Goal: Information Seeking & Learning: Compare options

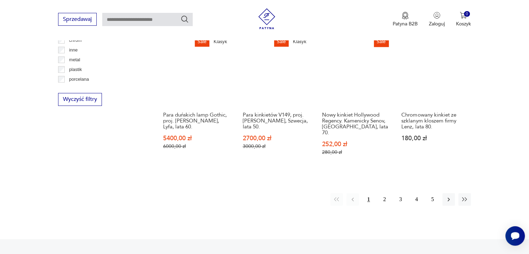
scroll to position [721, 0]
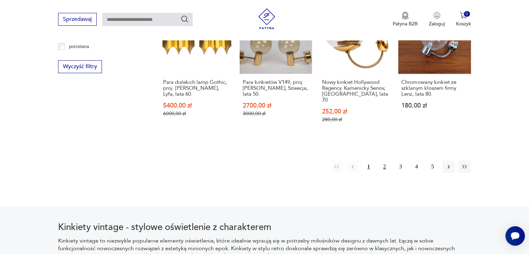
click at [386, 160] on button "2" at bounding box center [385, 166] width 13 height 13
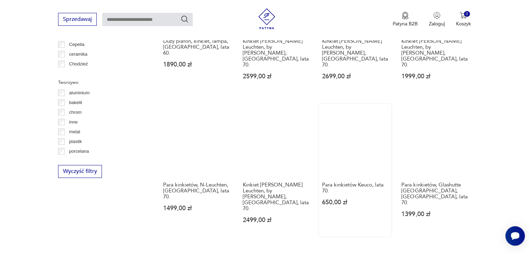
scroll to position [651, 0]
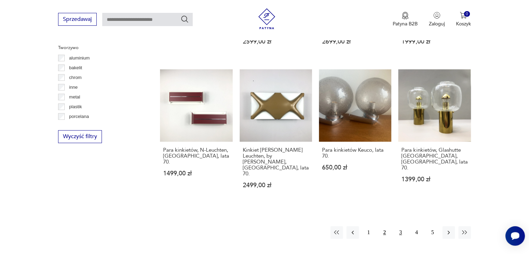
click at [398, 226] on button "3" at bounding box center [401, 232] width 13 height 13
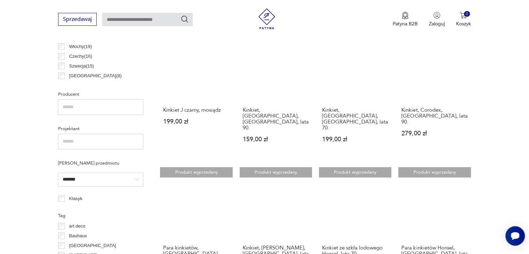
scroll to position [407, 0]
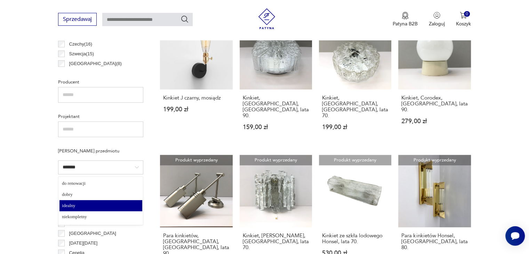
click at [139, 163] on input "*******" at bounding box center [100, 167] width 85 height 14
type input "*****"
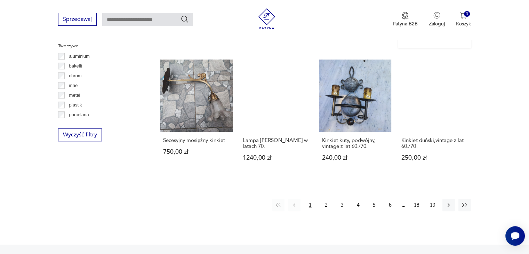
scroll to position [685, 0]
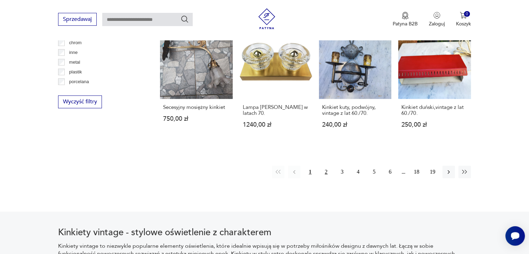
click at [327, 166] on button "2" at bounding box center [326, 172] width 13 height 13
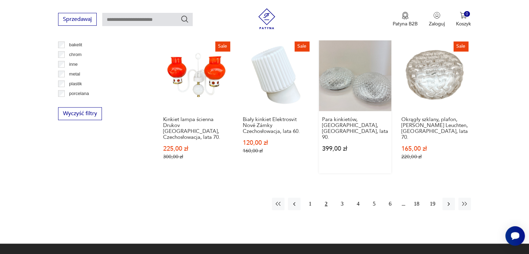
scroll to position [755, 0]
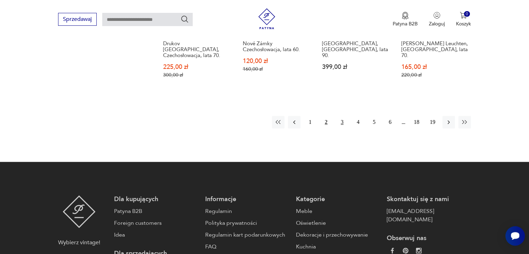
click at [340, 117] on button "3" at bounding box center [342, 122] width 13 height 13
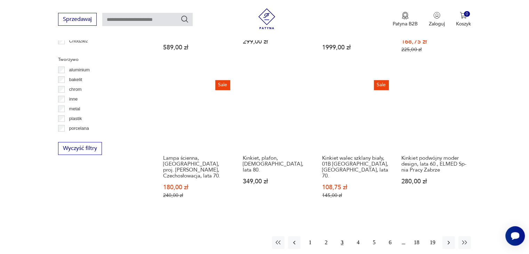
scroll to position [685, 0]
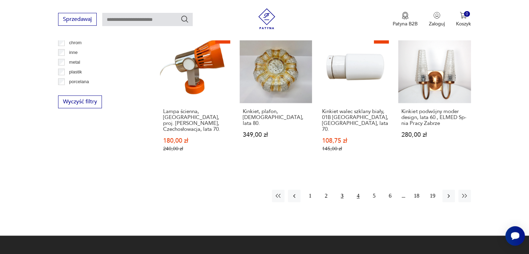
click at [358, 190] on button "4" at bounding box center [358, 196] width 13 height 13
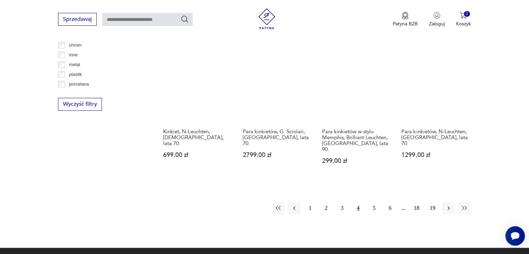
scroll to position [686, 0]
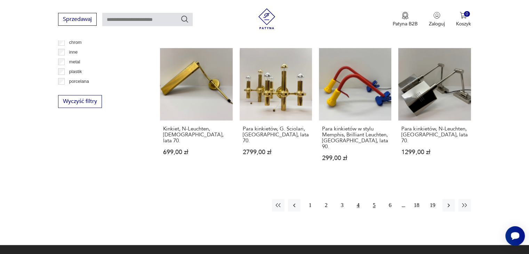
click at [374, 199] on button "5" at bounding box center [374, 205] width 13 height 13
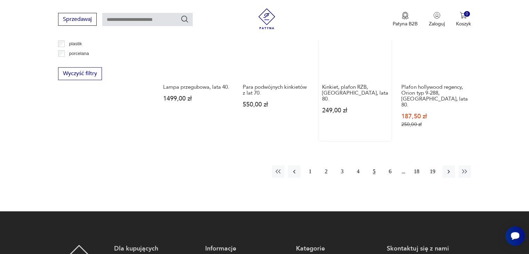
scroll to position [720, 0]
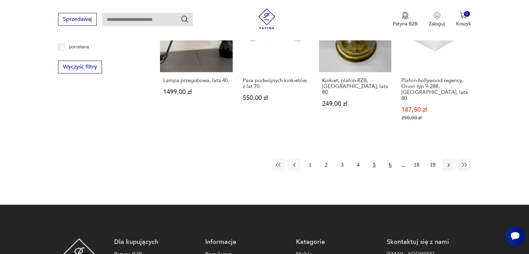
click at [389, 159] on button "6" at bounding box center [390, 165] width 13 height 13
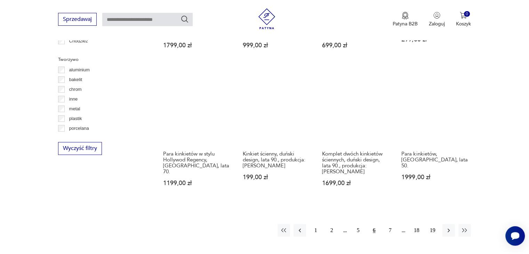
scroll to position [651, 0]
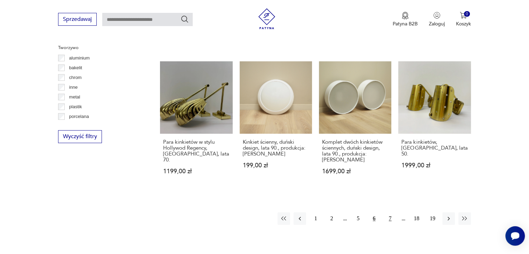
click at [389, 212] on button "7" at bounding box center [390, 218] width 13 height 13
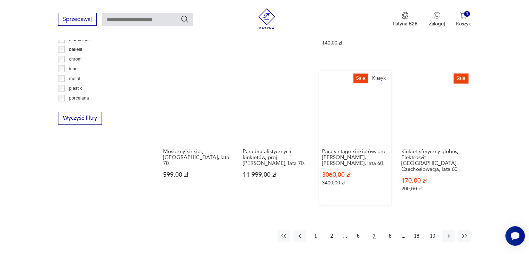
scroll to position [721, 0]
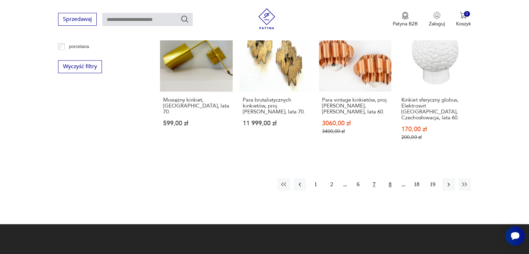
click at [391, 178] on button "8" at bounding box center [390, 184] width 13 height 13
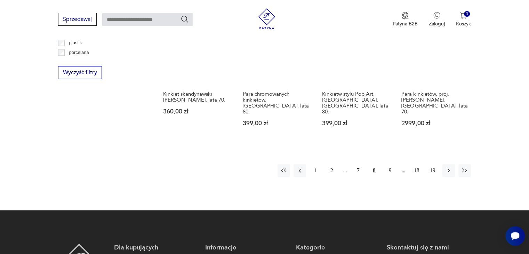
scroll to position [720, 0]
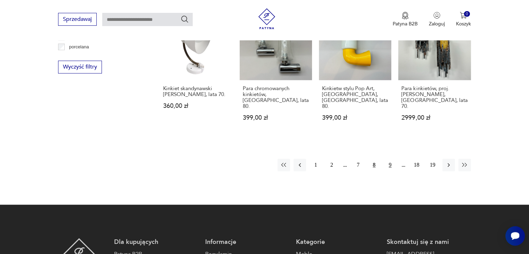
click at [391, 159] on button "9" at bounding box center [390, 165] width 13 height 13
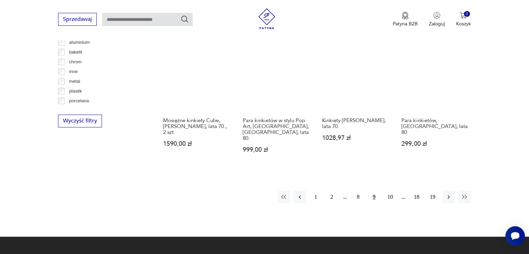
scroll to position [720, 0]
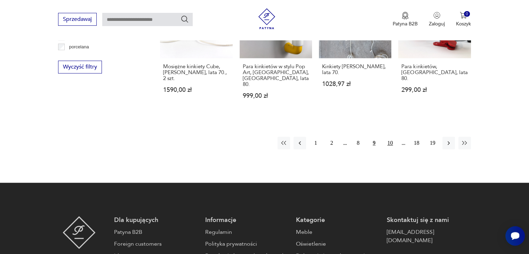
click at [392, 137] on button "10" at bounding box center [390, 143] width 13 height 13
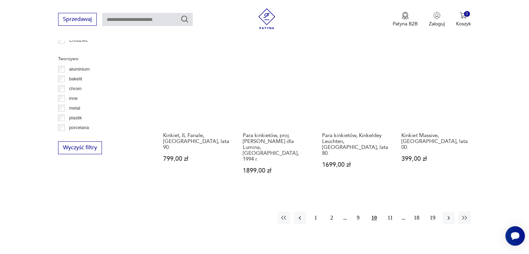
scroll to position [651, 0]
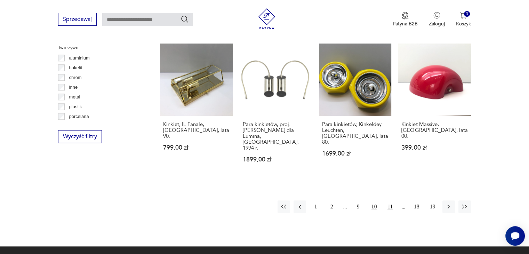
click at [390, 200] on button "11" at bounding box center [390, 206] width 13 height 13
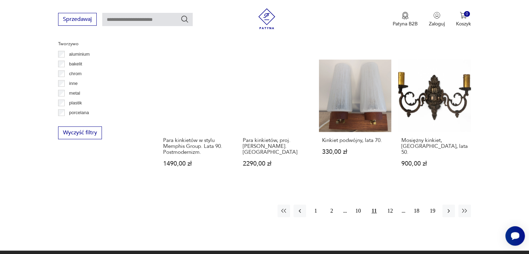
scroll to position [686, 0]
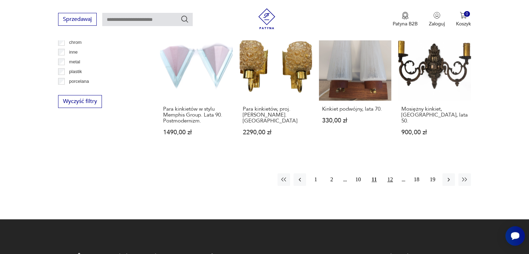
click at [390, 173] on button "12" at bounding box center [390, 179] width 13 height 13
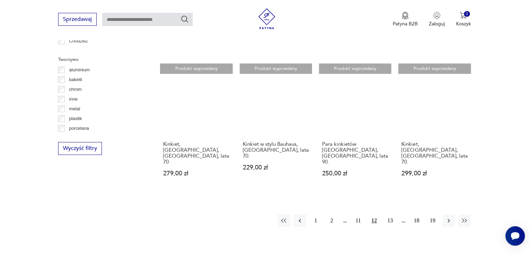
scroll to position [651, 0]
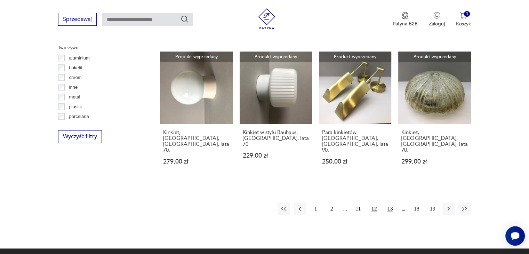
click at [391, 203] on button "13" at bounding box center [390, 209] width 13 height 13
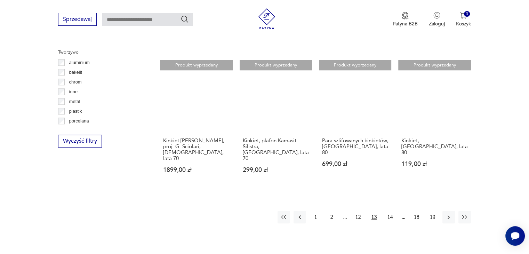
scroll to position [686, 0]
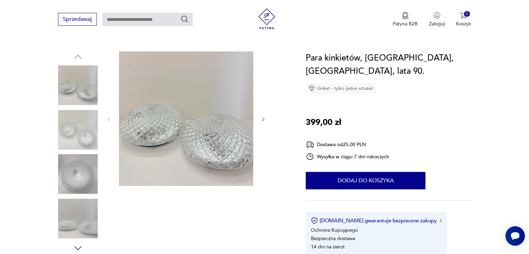
scroll to position [70, 0]
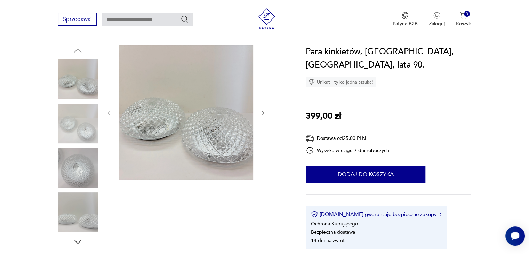
click at [263, 113] on icon "button" at bounding box center [264, 113] width 6 height 6
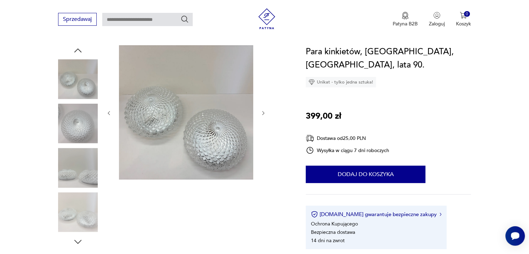
click at [263, 113] on icon "button" at bounding box center [264, 113] width 6 height 6
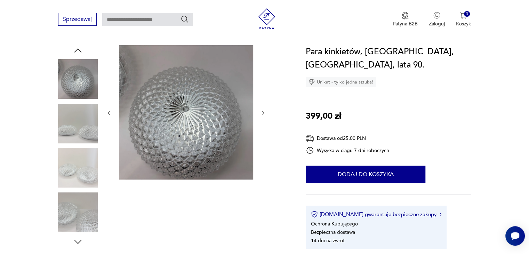
click at [263, 113] on icon "button" at bounding box center [264, 113] width 6 height 6
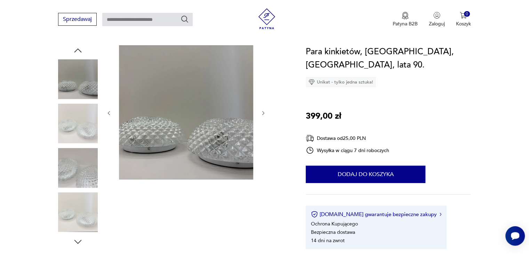
click at [263, 113] on icon "button" at bounding box center [264, 113] width 6 height 6
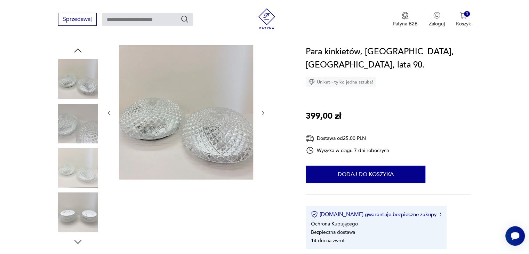
click at [263, 113] on icon "button" at bounding box center [264, 113] width 6 height 6
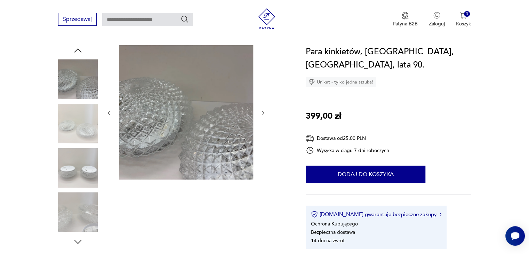
click at [263, 113] on icon "button" at bounding box center [264, 113] width 6 height 6
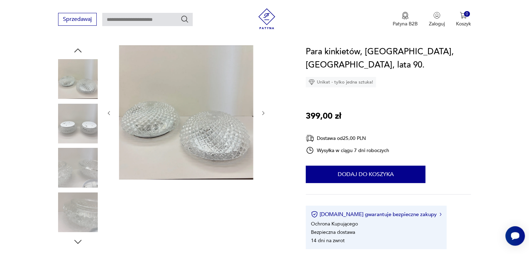
click at [263, 113] on icon "button" at bounding box center [264, 113] width 6 height 6
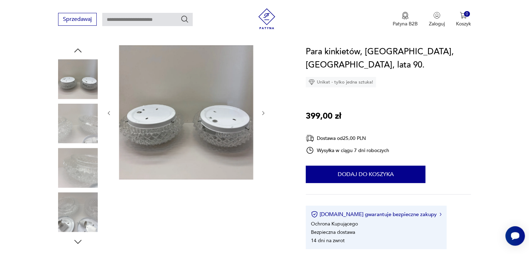
click at [263, 113] on icon "button" at bounding box center [264, 113] width 6 height 6
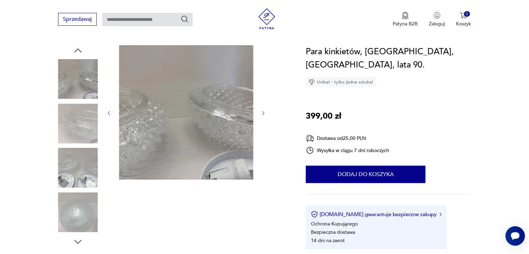
click at [263, 113] on icon "button" at bounding box center [264, 113] width 6 height 6
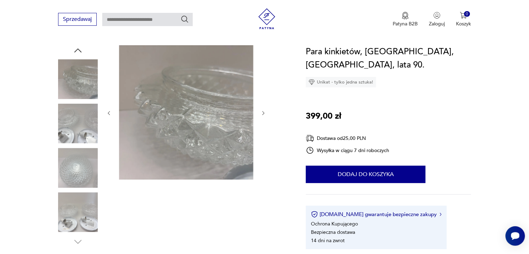
click at [263, 113] on icon "button" at bounding box center [264, 113] width 6 height 6
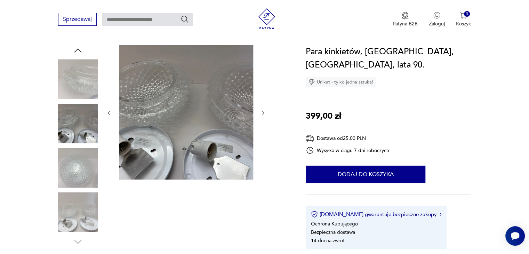
click at [263, 113] on icon "button" at bounding box center [264, 113] width 6 height 6
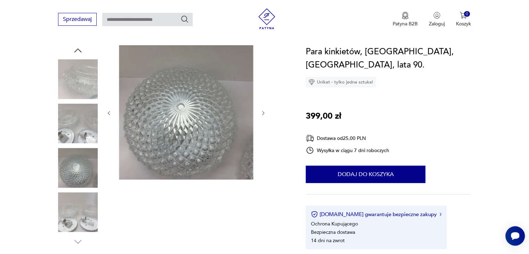
click at [263, 113] on icon "button" at bounding box center [264, 113] width 6 height 6
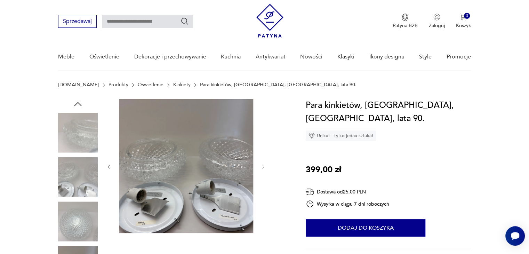
scroll to position [0, 0]
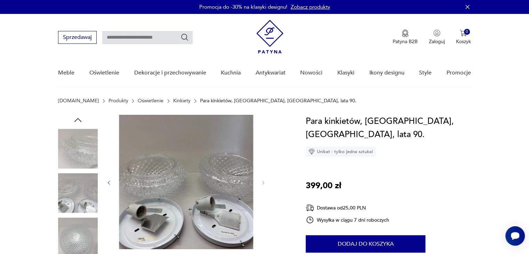
click at [202, 198] on img at bounding box center [186, 182] width 134 height 134
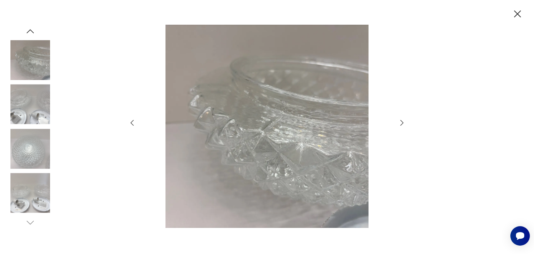
click at [401, 123] on icon "button" at bounding box center [402, 123] width 8 height 8
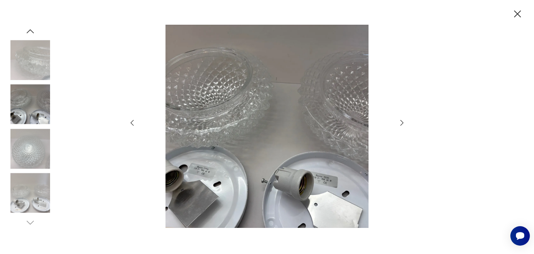
click at [401, 123] on icon "button" at bounding box center [402, 123] width 8 height 8
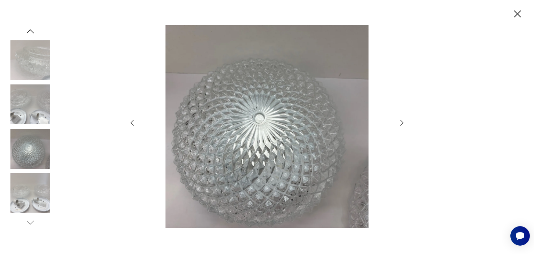
click at [401, 123] on icon "button" at bounding box center [402, 123] width 8 height 8
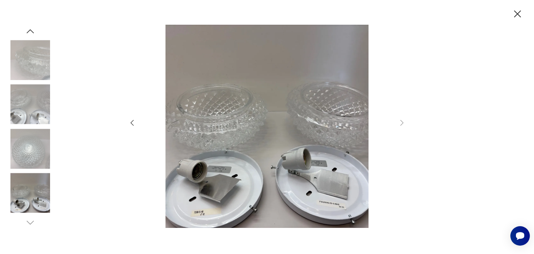
click at [131, 123] on icon "button" at bounding box center [132, 123] width 8 height 8
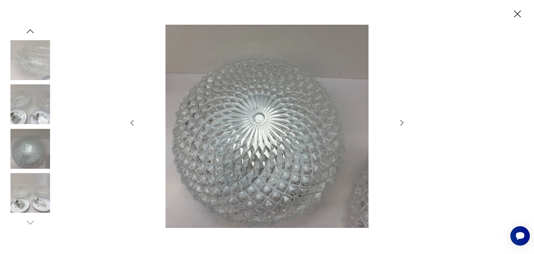
click at [516, 16] on icon "button" at bounding box center [518, 13] width 7 height 7
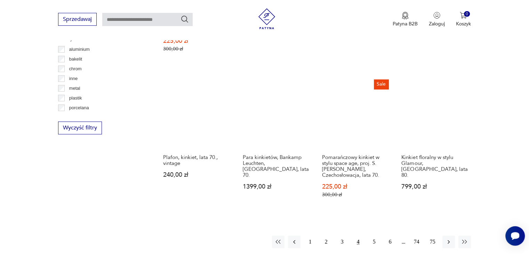
scroll to position [671, 0]
